Goal: Task Accomplishment & Management: Use online tool/utility

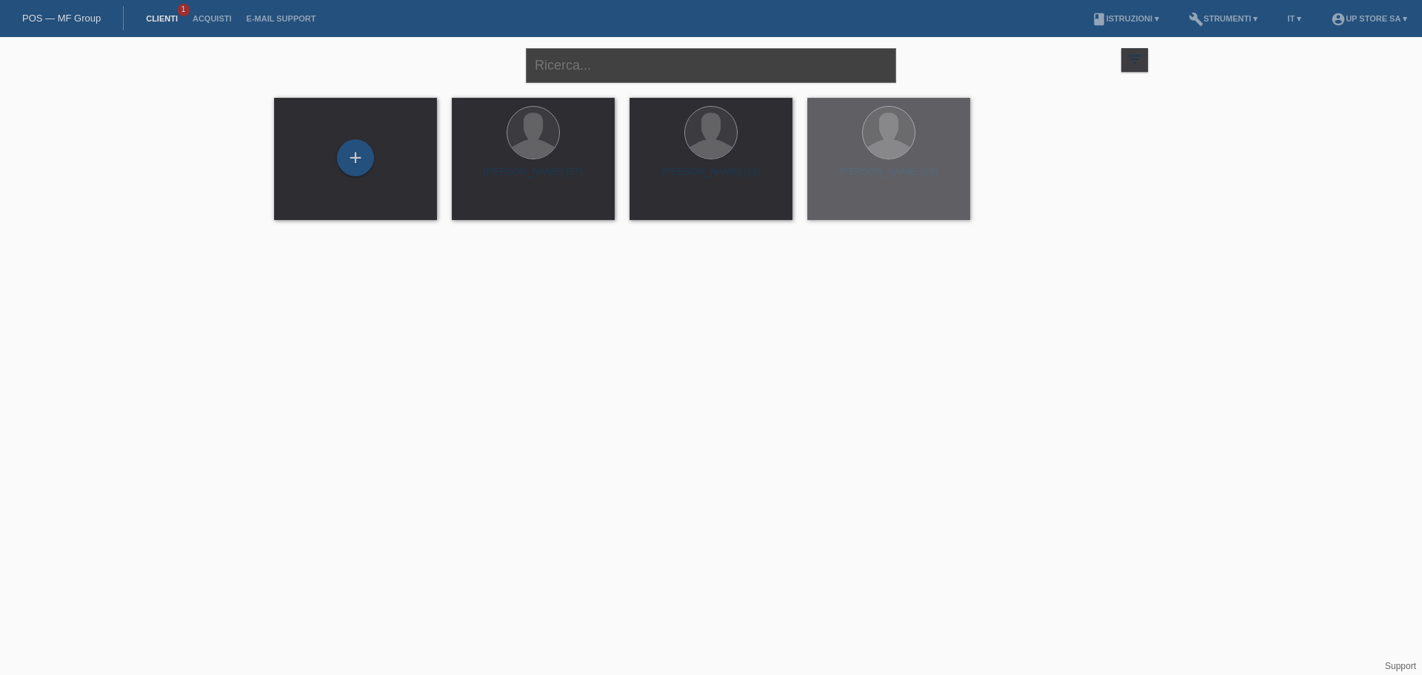
click at [648, 66] on input "text" at bounding box center [711, 65] width 370 height 35
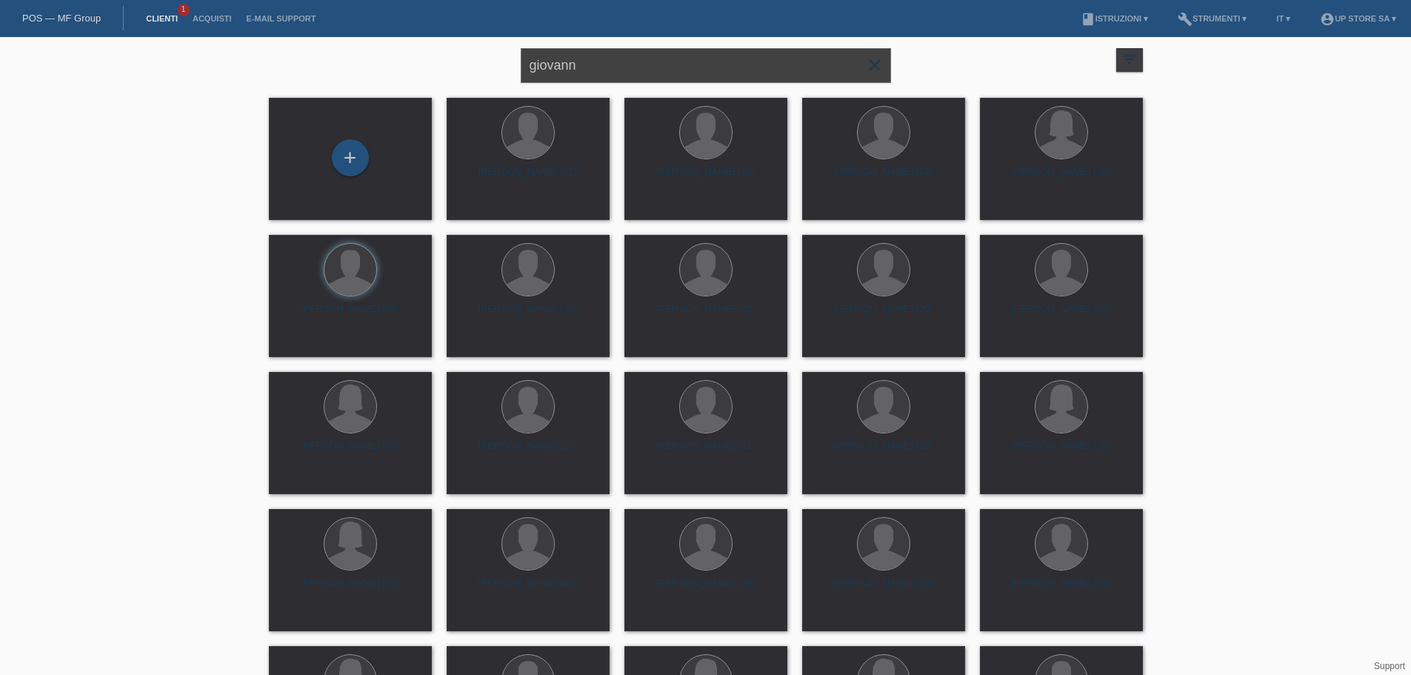
type input "giovann"
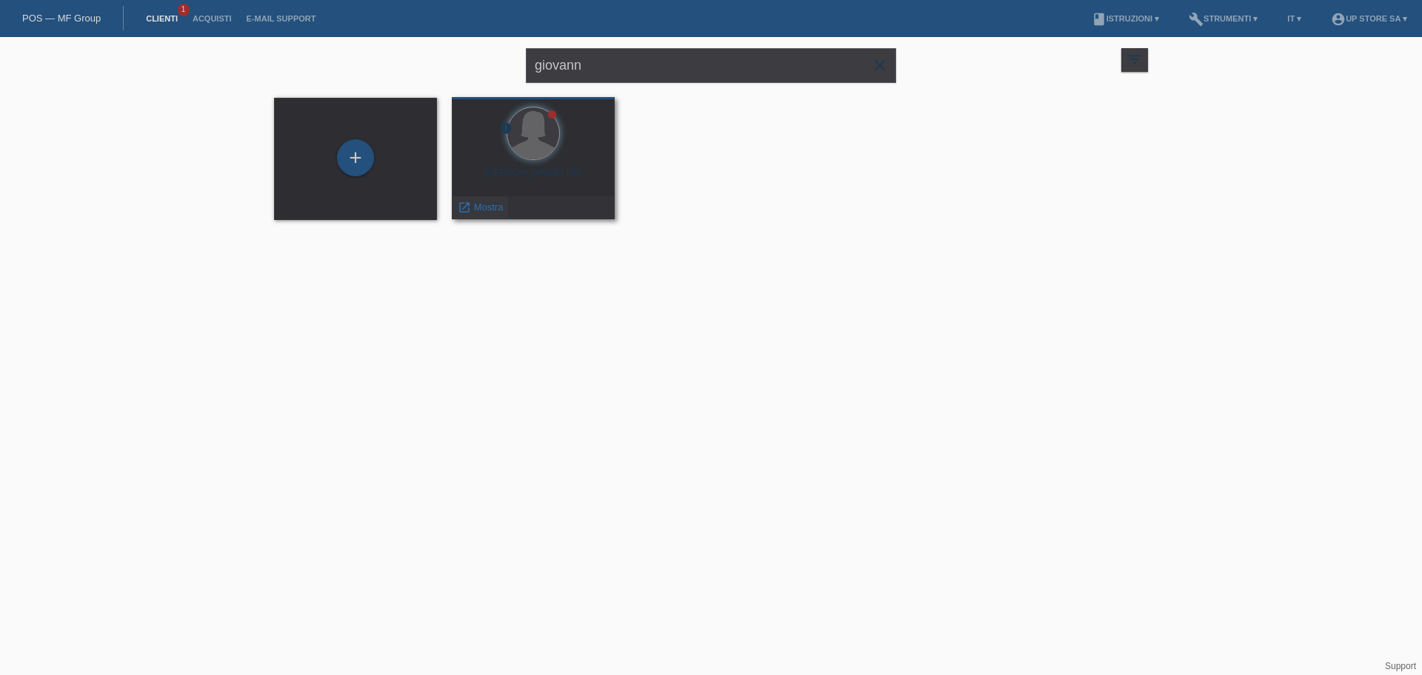
click at [482, 215] on div "launch Mostra" at bounding box center [481, 207] width 56 height 22
click at [484, 211] on span "Mostra" at bounding box center [489, 206] width 30 height 11
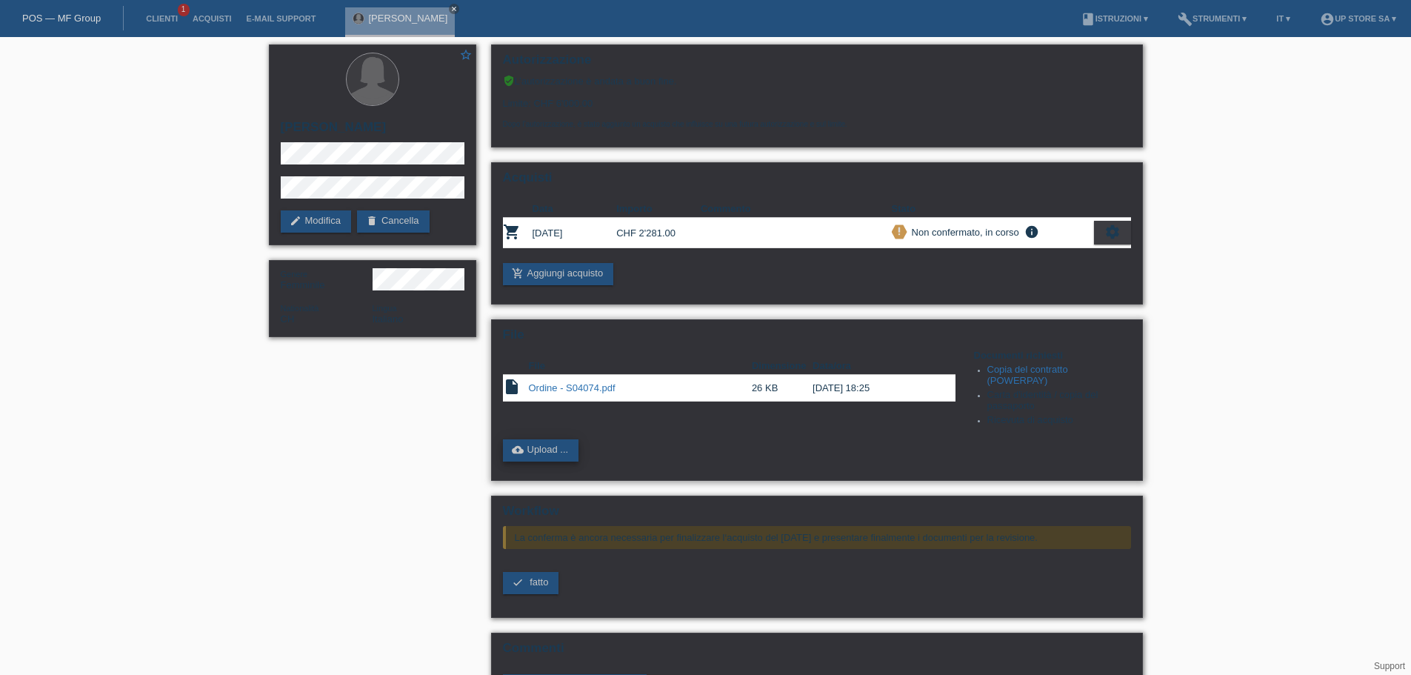
click at [530, 447] on link "cloud_upload Upload ..." at bounding box center [541, 450] width 76 height 22
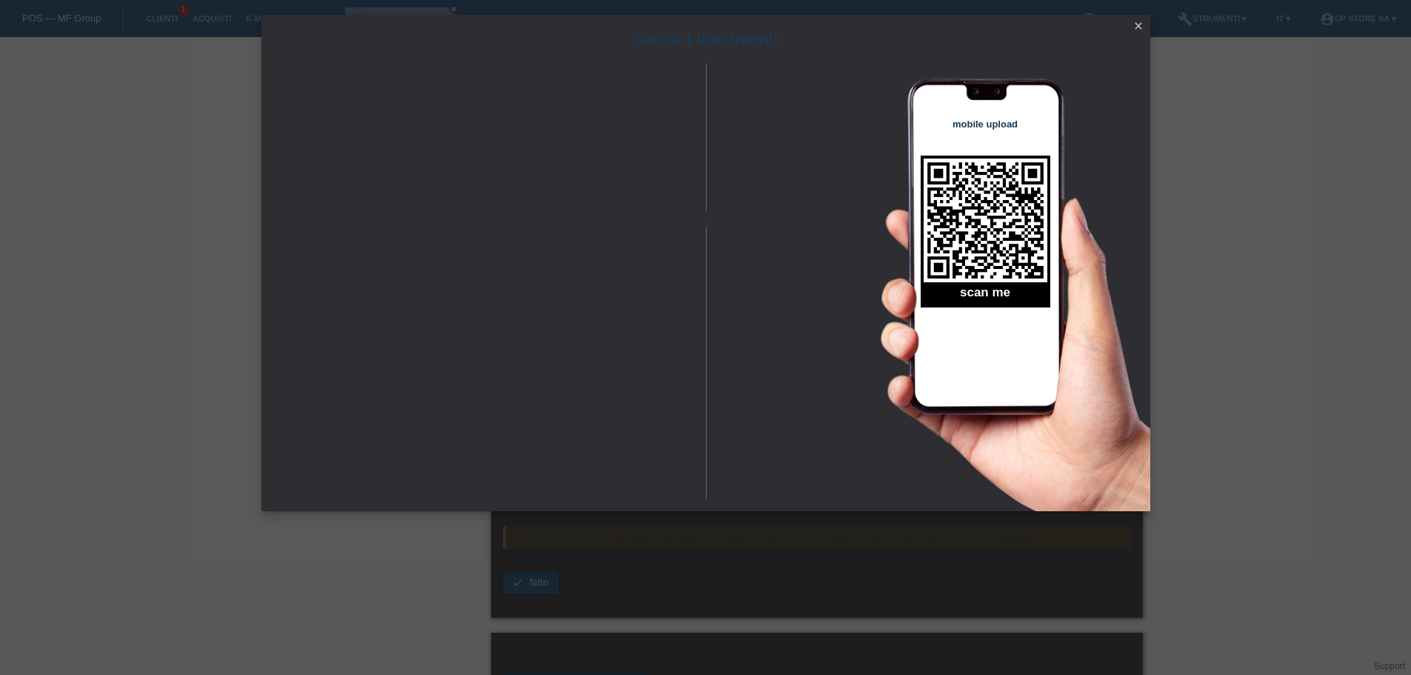
click at [1139, 27] on icon "close" at bounding box center [1138, 26] width 12 height 12
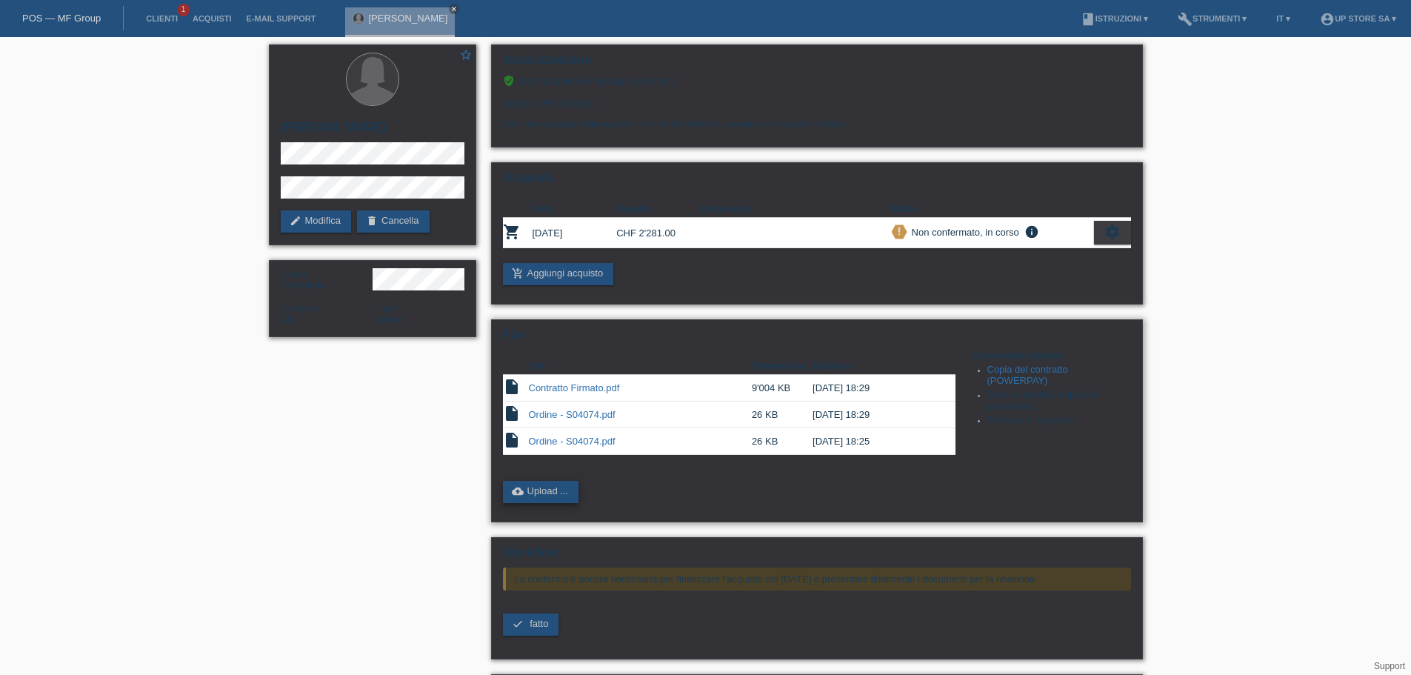
click at [558, 494] on link "cloud_upload Upload ..." at bounding box center [541, 492] width 76 height 22
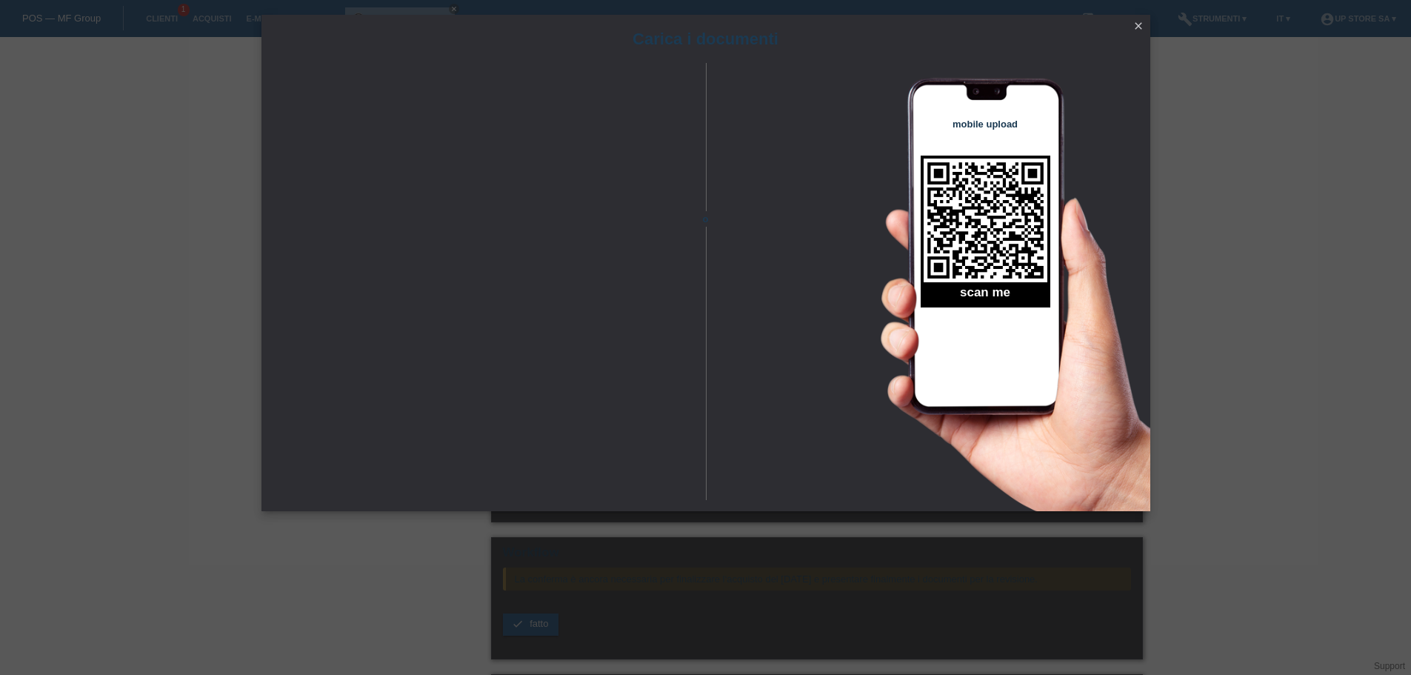
click at [1145, 27] on link "close" at bounding box center [1138, 27] width 19 height 17
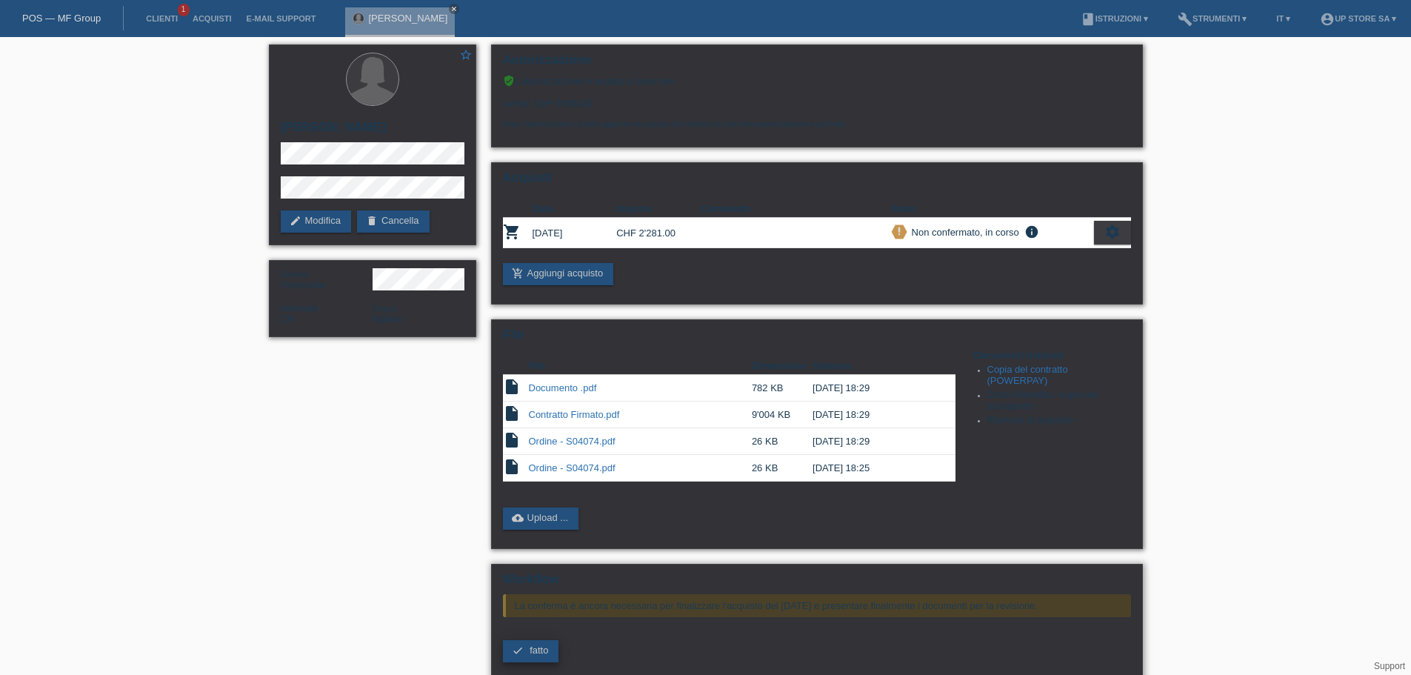
click at [538, 647] on span "fatto" at bounding box center [539, 649] width 19 height 11
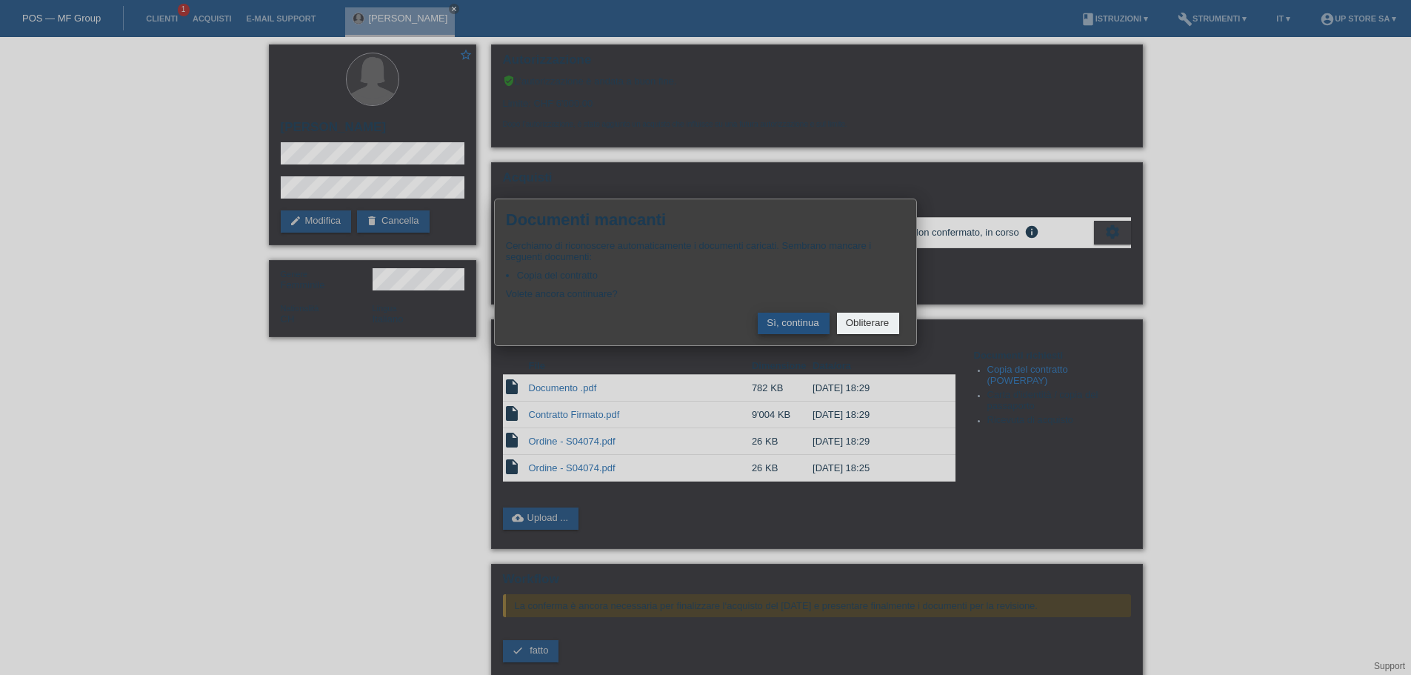
click at [786, 321] on button "Sì, continua" at bounding box center [793, 323] width 71 height 21
